Goal: Information Seeking & Learning: Learn about a topic

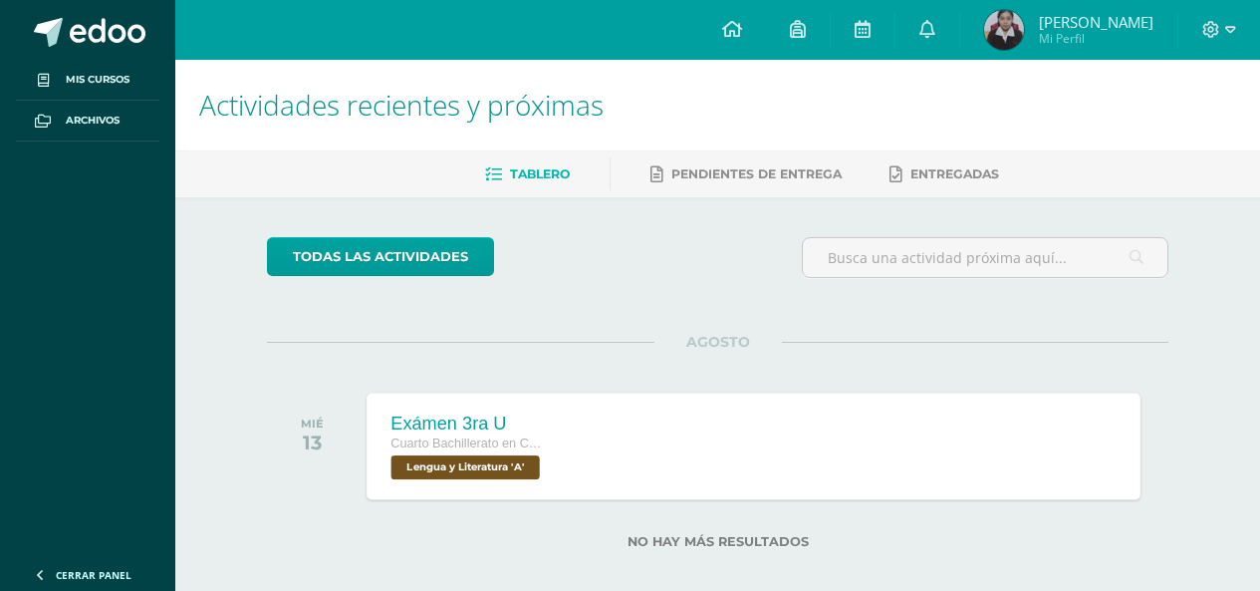
click at [434, 479] on span "Lengua y Literatura 'A'" at bounding box center [466, 467] width 148 height 24
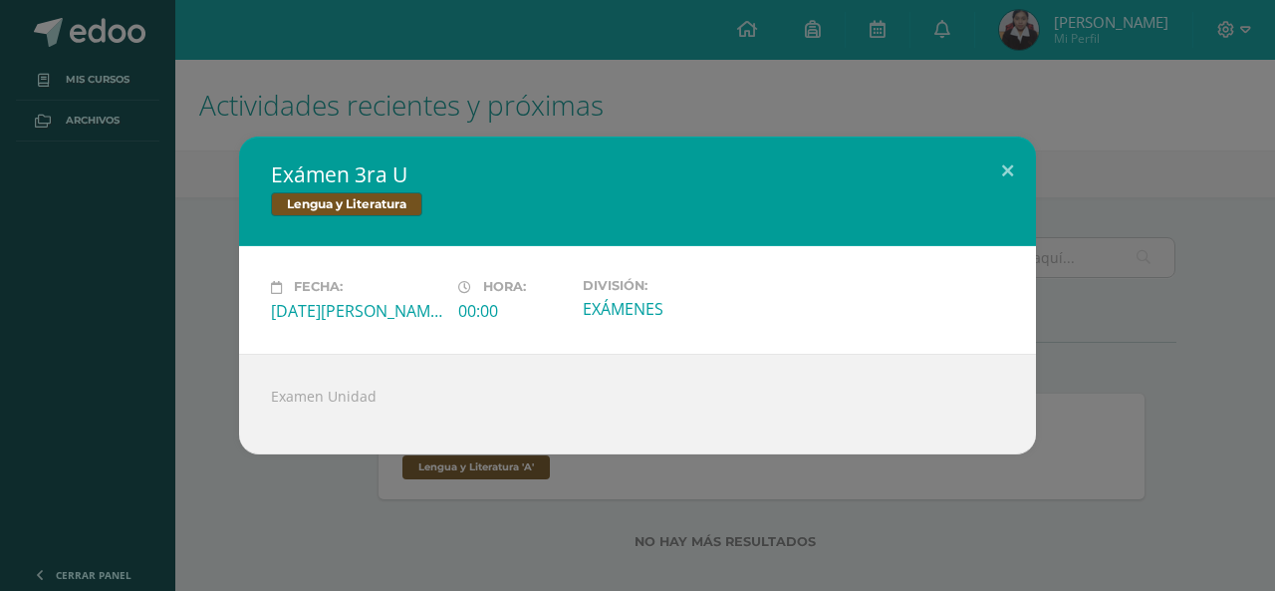
click at [1186, 298] on div "Exámen 3ra U Lengua y Literatura Fecha: Miércoles 13 de Agosto Hora: 00:00 Divi…" at bounding box center [637, 295] width 1259 height 317
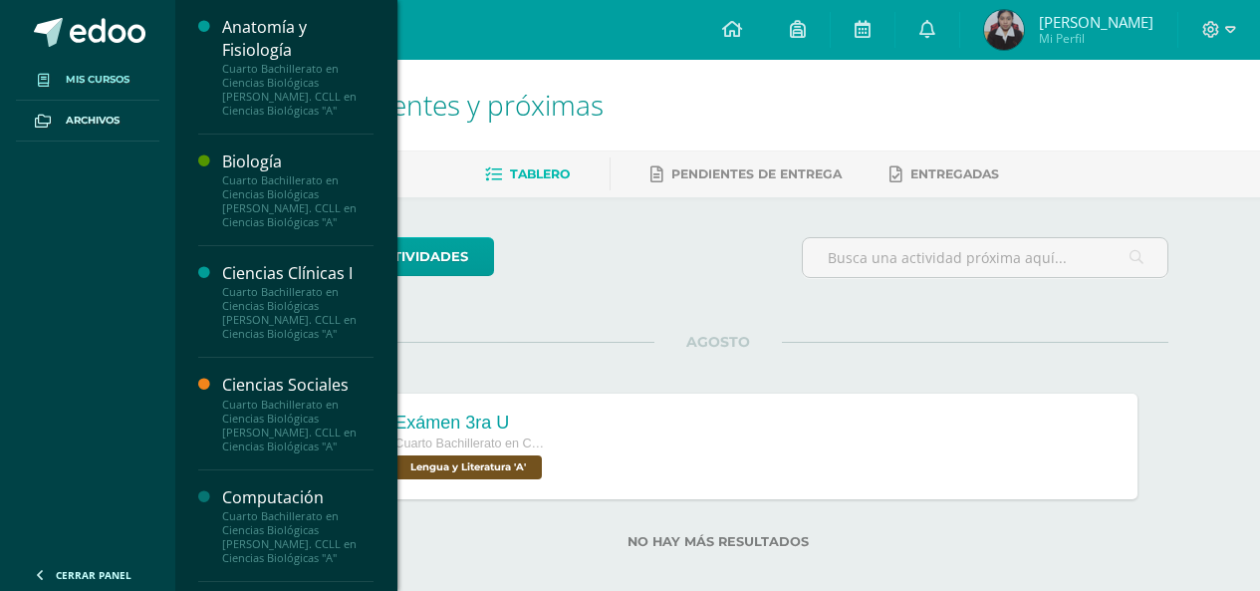
click at [142, 82] on link "Mis cursos" at bounding box center [87, 80] width 143 height 41
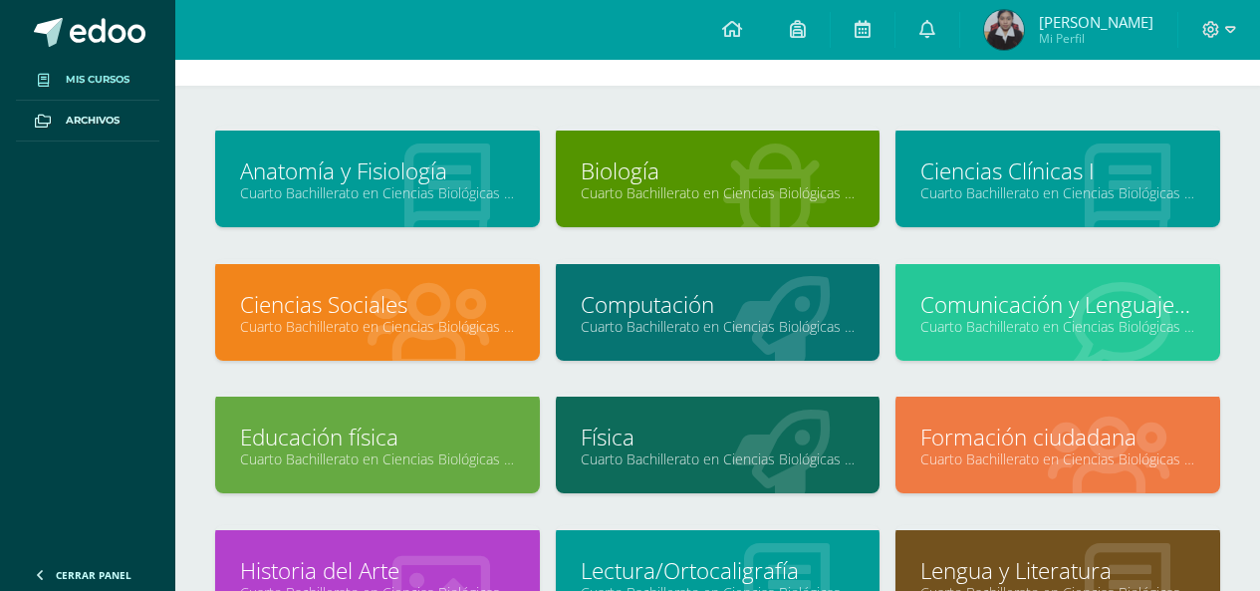
scroll to position [100, 0]
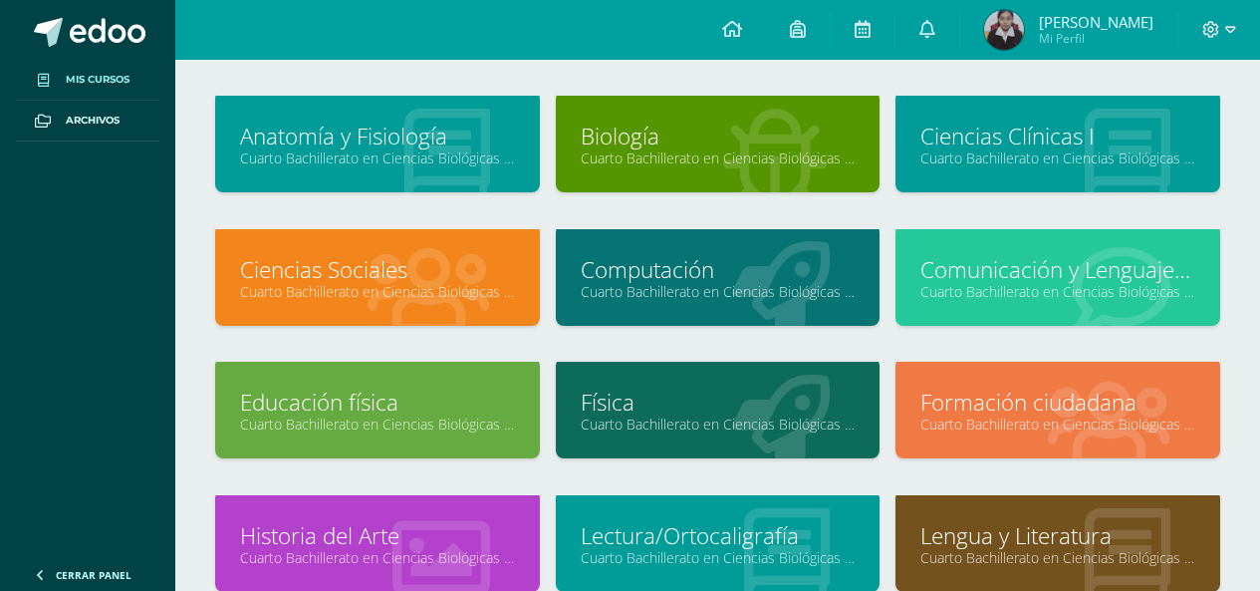
click at [702, 268] on link "Computación" at bounding box center [718, 269] width 275 height 31
